Goal: Task Accomplishment & Management: Manage account settings

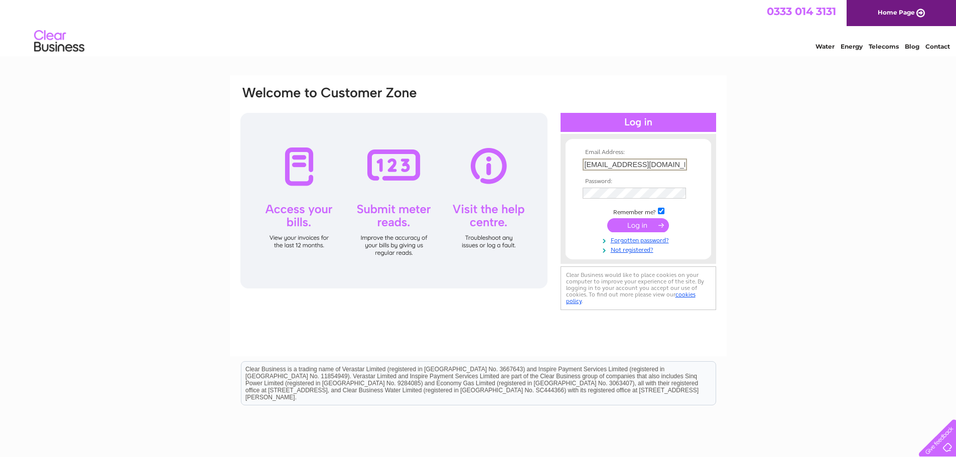
click at [583, 159] on div at bounding box center [583, 159] width 0 height 0
click at [610, 165] on input "graeme@accjb.co.uk" at bounding box center [635, 165] width 104 height 12
type input "info@accjb.co.uk"
click at [583, 187] on div at bounding box center [583, 187] width 0 height 0
click at [786, 162] on div "Email Address: info@accjb.co.uk Password:" at bounding box center [478, 301] width 956 height 453
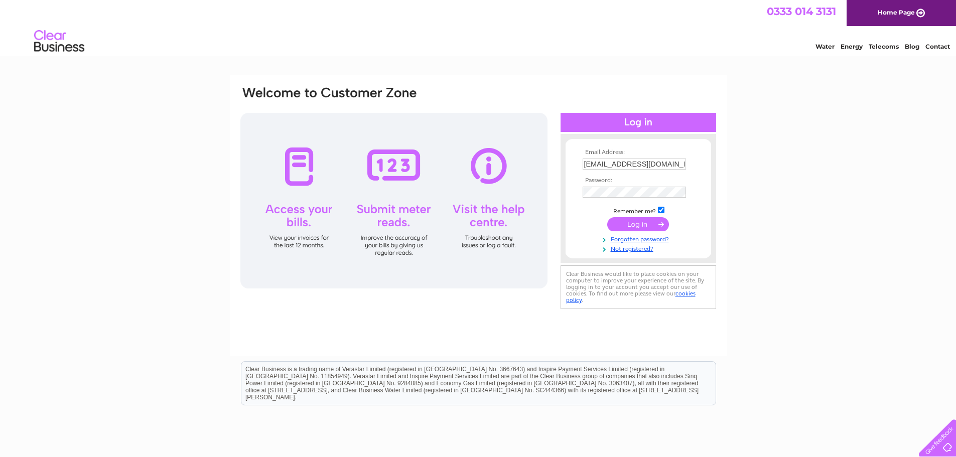
click at [639, 224] on input "submit" at bounding box center [638, 224] width 62 height 14
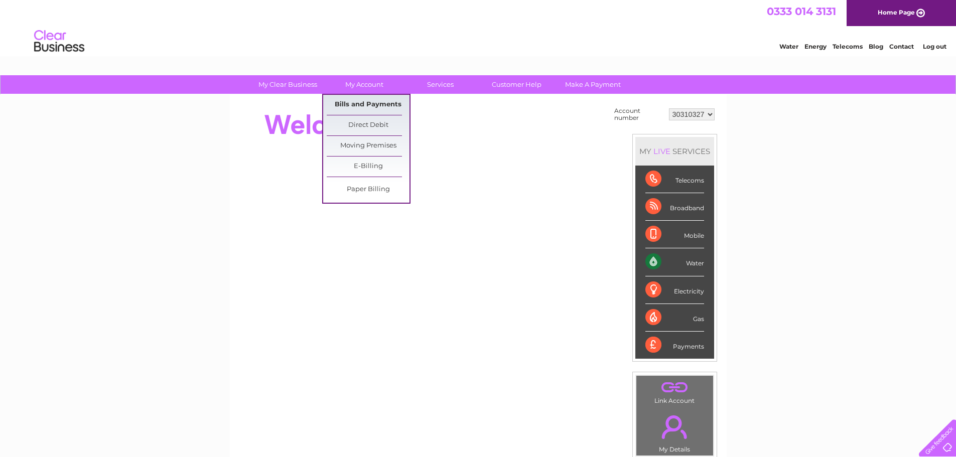
click at [367, 103] on link "Bills and Payments" at bounding box center [368, 105] width 83 height 20
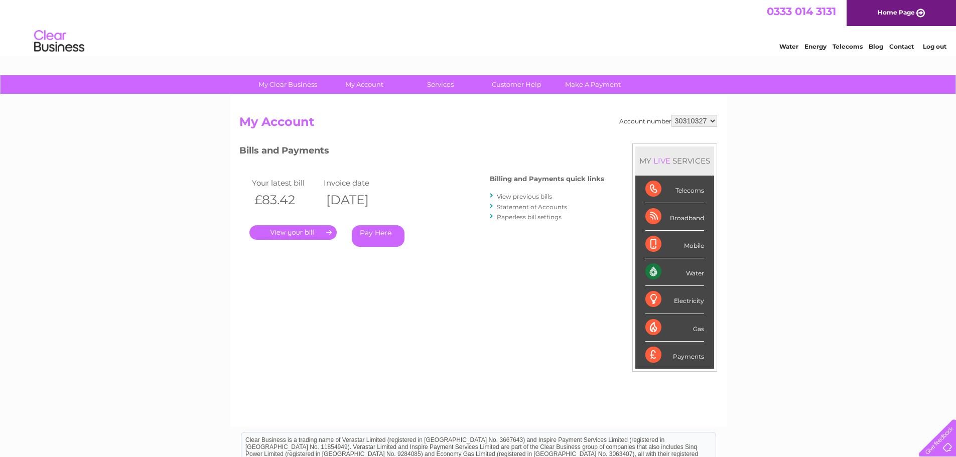
click at [312, 232] on link "." at bounding box center [292, 232] width 87 height 15
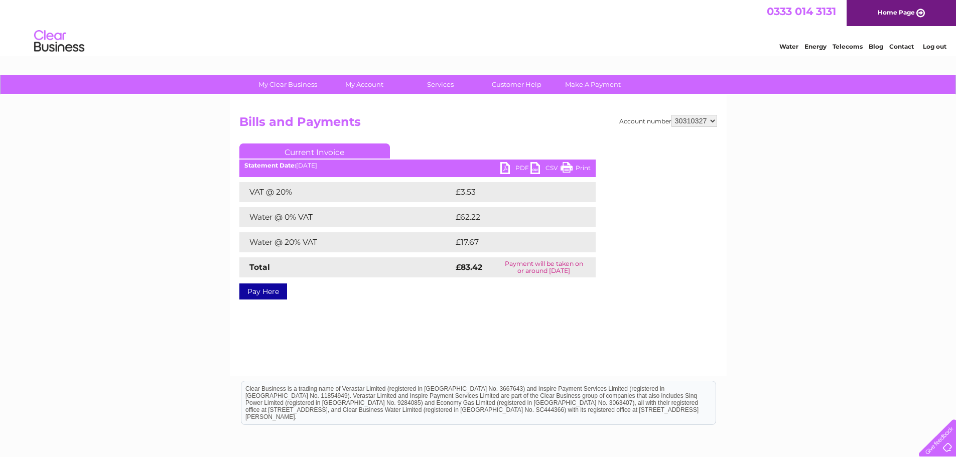
click at [509, 166] on link "PDF" at bounding box center [515, 169] width 30 height 15
